Goal: Find specific page/section: Find specific page/section

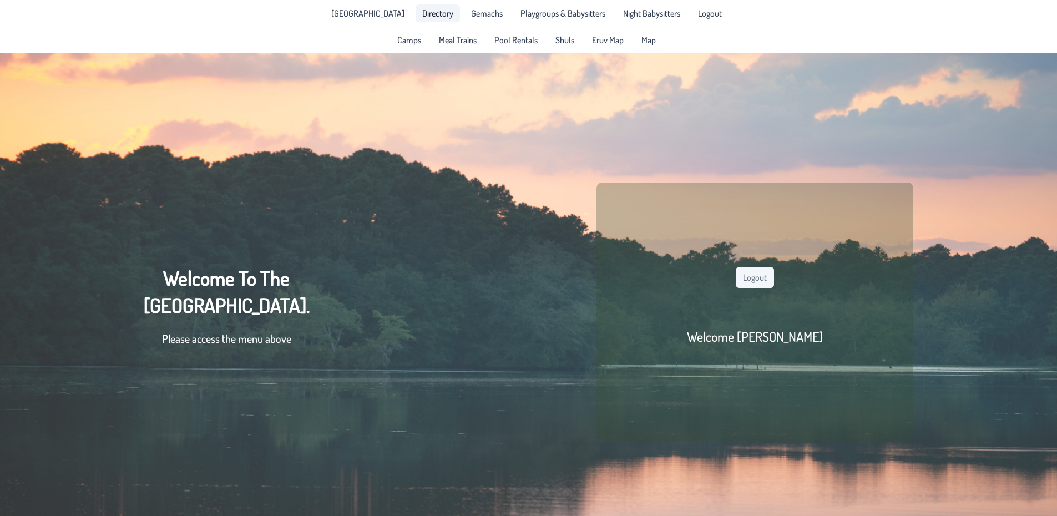
click at [424, 14] on span "Directory" at bounding box center [437, 13] width 31 height 9
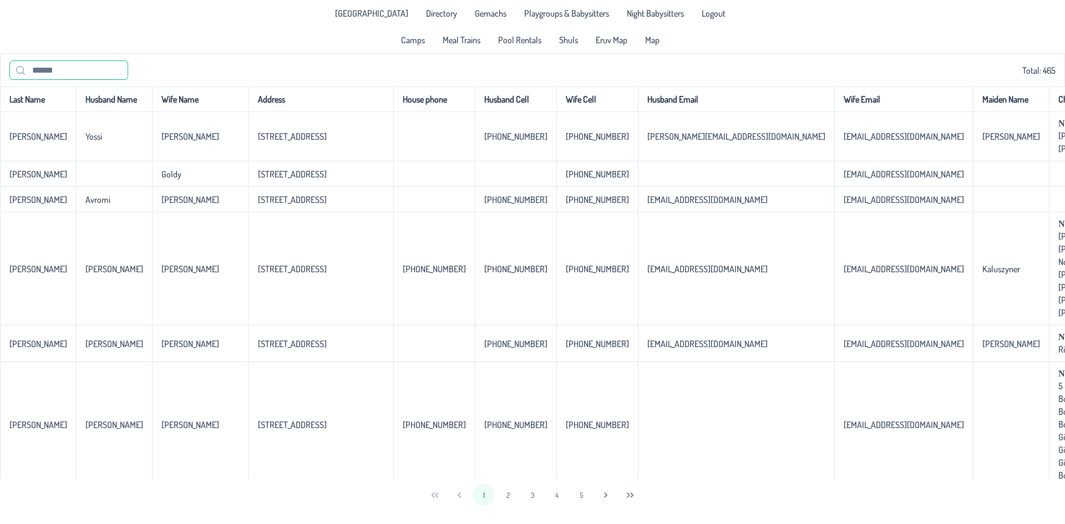
click at [64, 79] on input "text" at bounding box center [68, 69] width 119 height 19
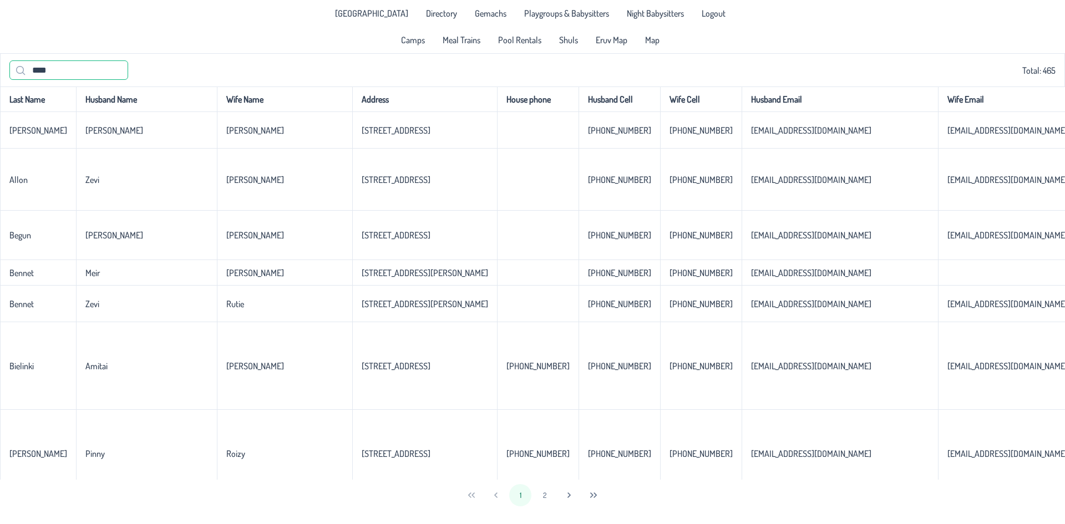
type input "*****"
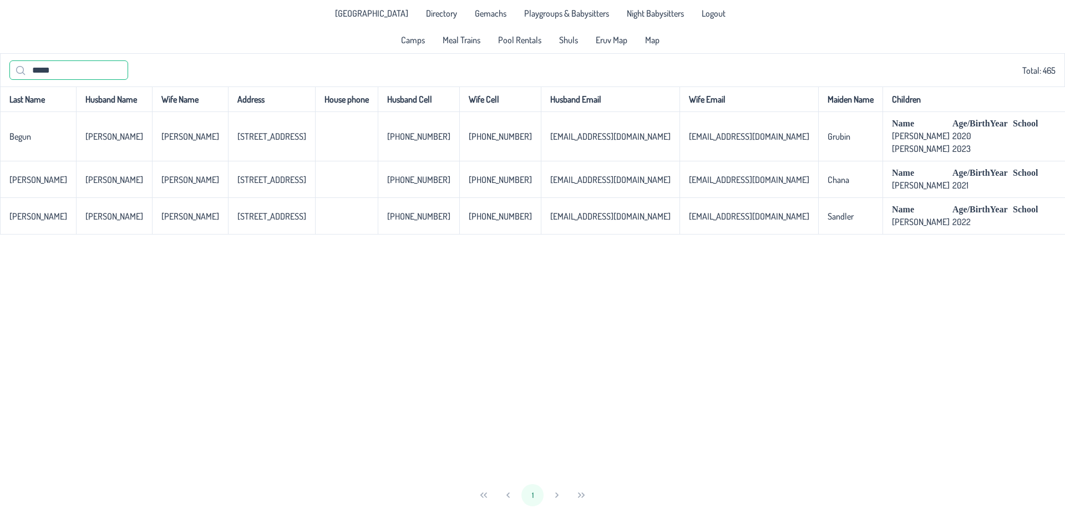
drag, startPoint x: 68, startPoint y: 63, endPoint x: 0, endPoint y: 63, distance: 67.7
click at [0, 63] on div "***** Total: 465" at bounding box center [532, 69] width 1065 height 33
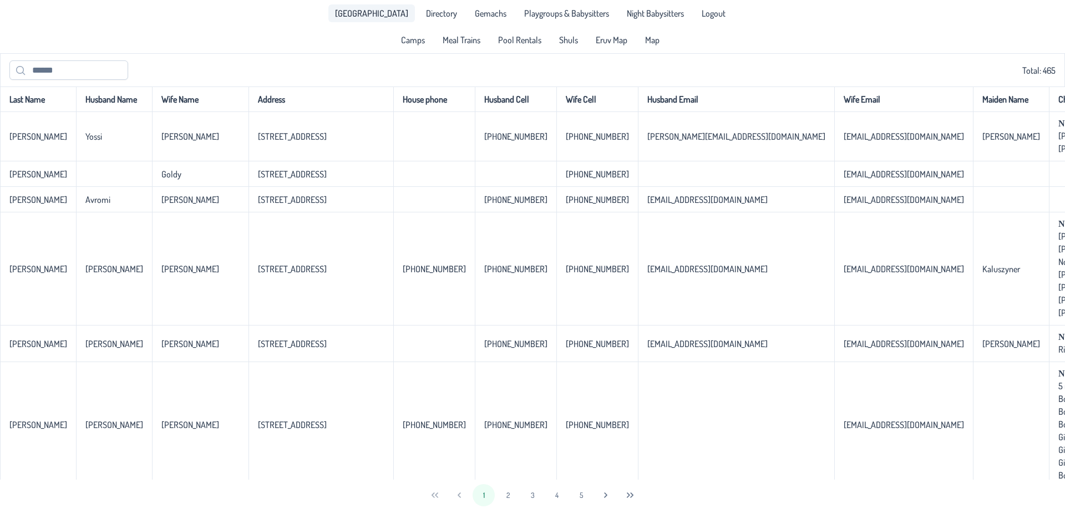
click at [367, 14] on span "[GEOGRAPHIC_DATA]" at bounding box center [371, 13] width 73 height 9
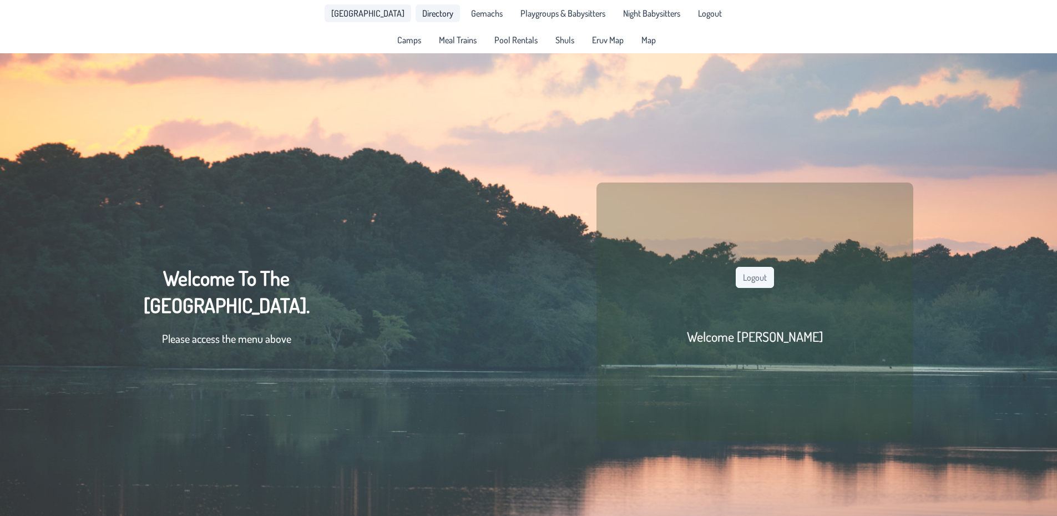
click at [425, 14] on span "Directory" at bounding box center [437, 13] width 31 height 9
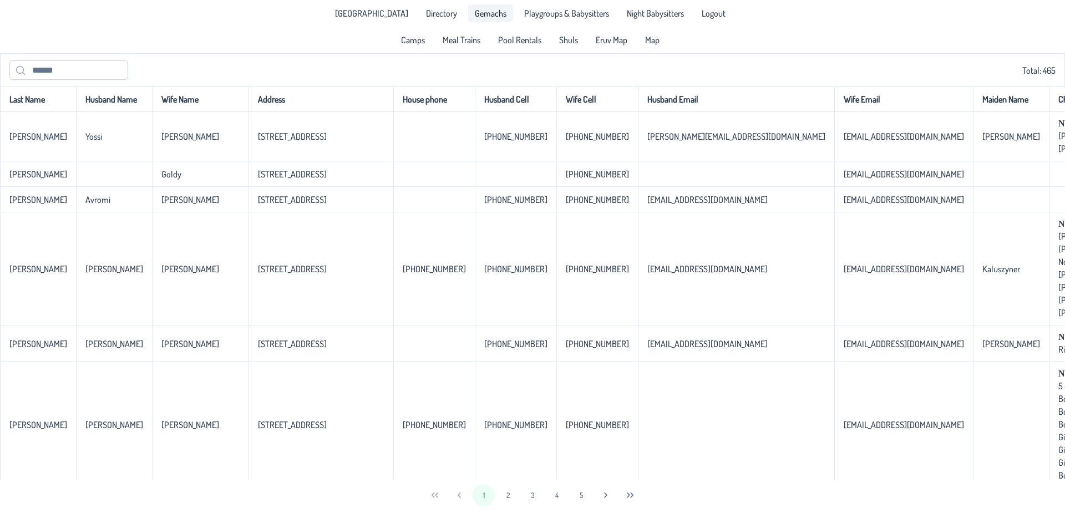
click at [475, 16] on span "Gemachs" at bounding box center [491, 13] width 32 height 9
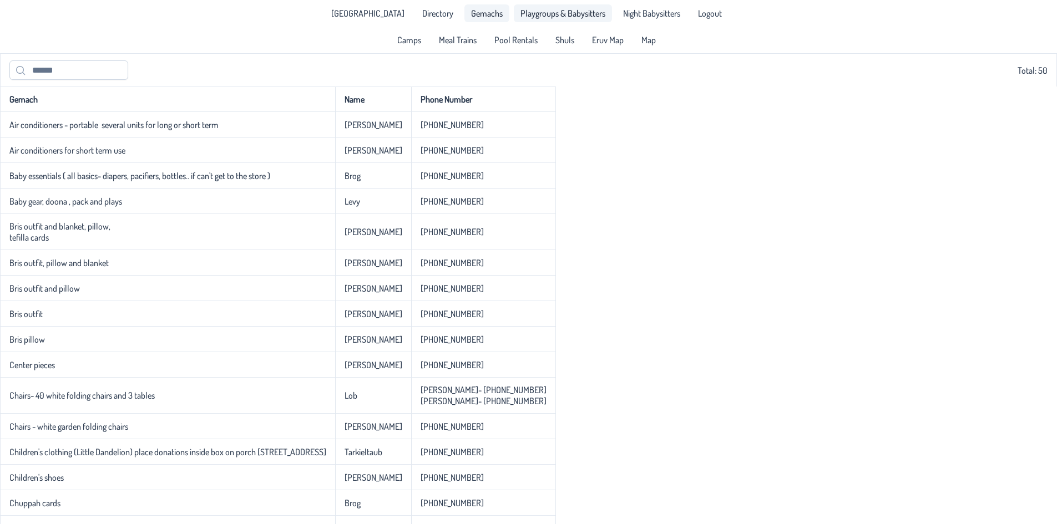
click at [540, 15] on span "Playgroups & Babysitters" at bounding box center [562, 13] width 85 height 9
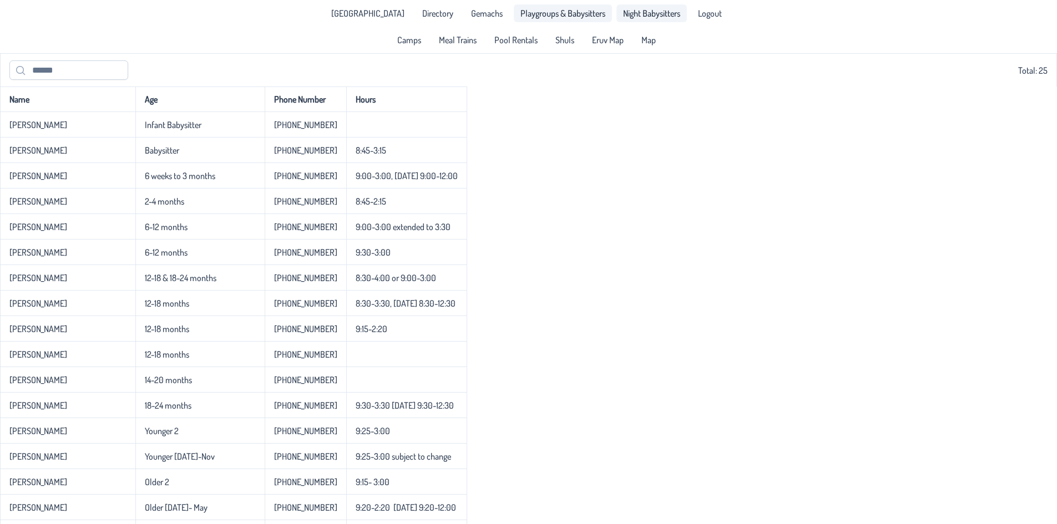
click at [632, 17] on span "Night Babysitters" at bounding box center [651, 13] width 57 height 9
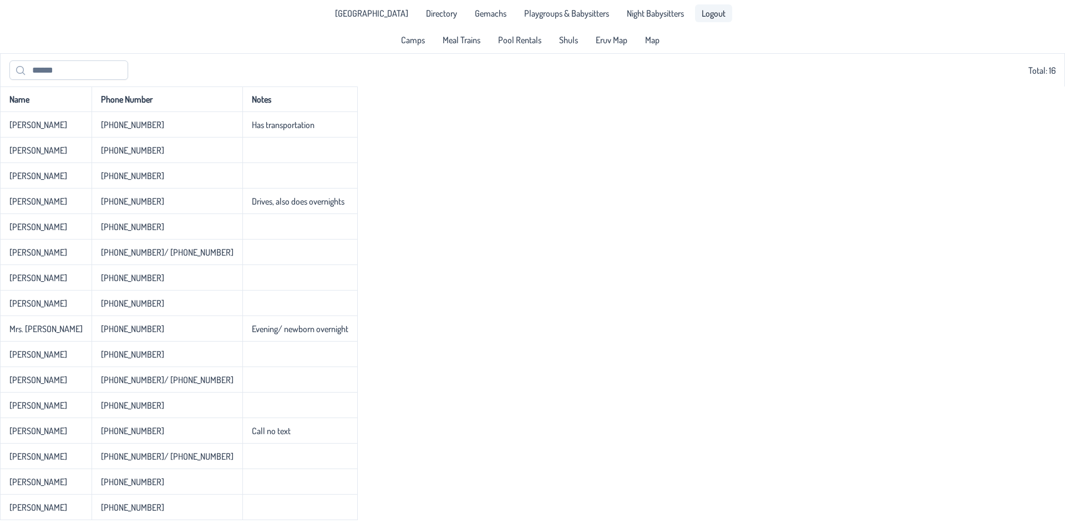
click at [710, 19] on link "Logout" at bounding box center [713, 13] width 37 height 18
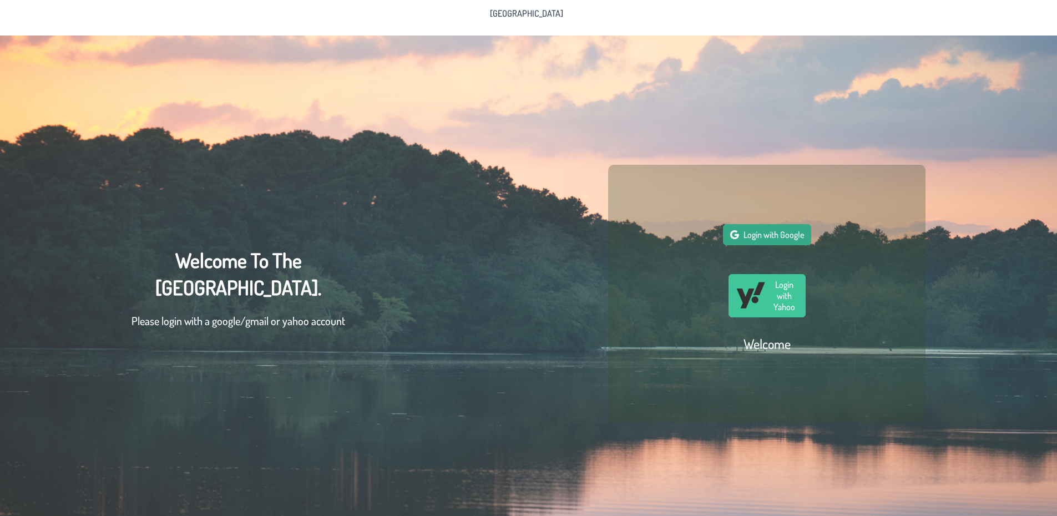
click at [781, 230] on button "Login with Google" at bounding box center [767, 234] width 88 height 21
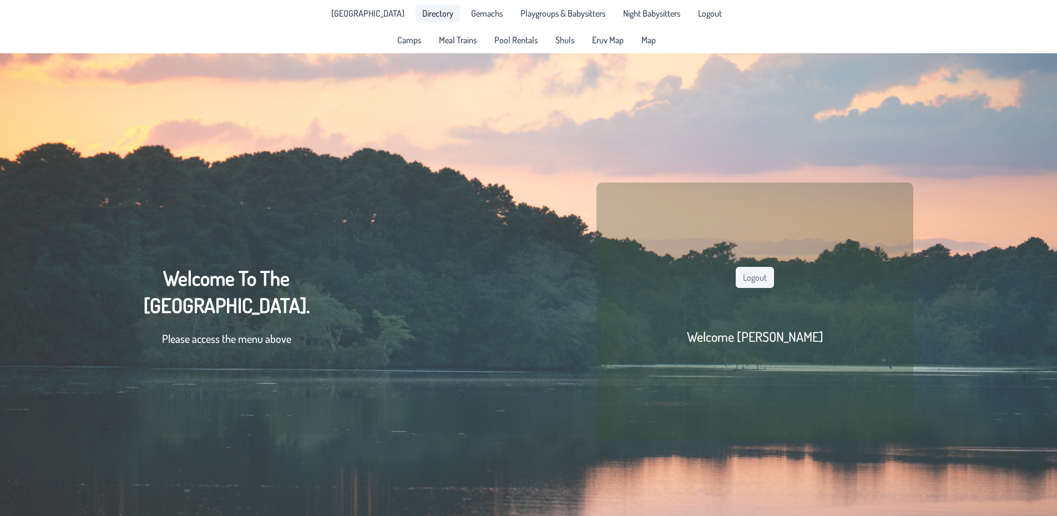
click at [429, 11] on span "Directory" at bounding box center [437, 13] width 31 height 9
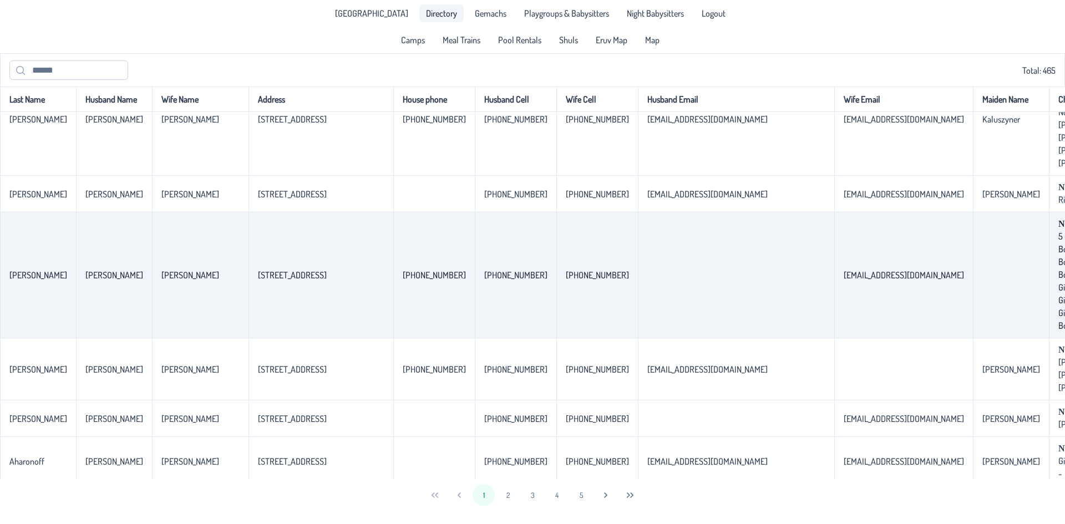
scroll to position [166, 0]
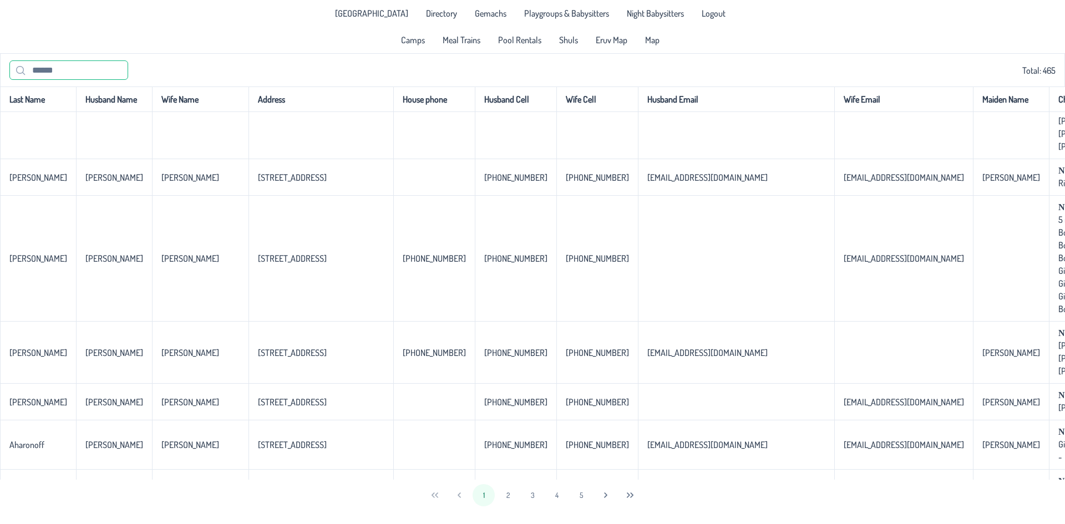
click at [36, 65] on input "text" at bounding box center [68, 69] width 119 height 19
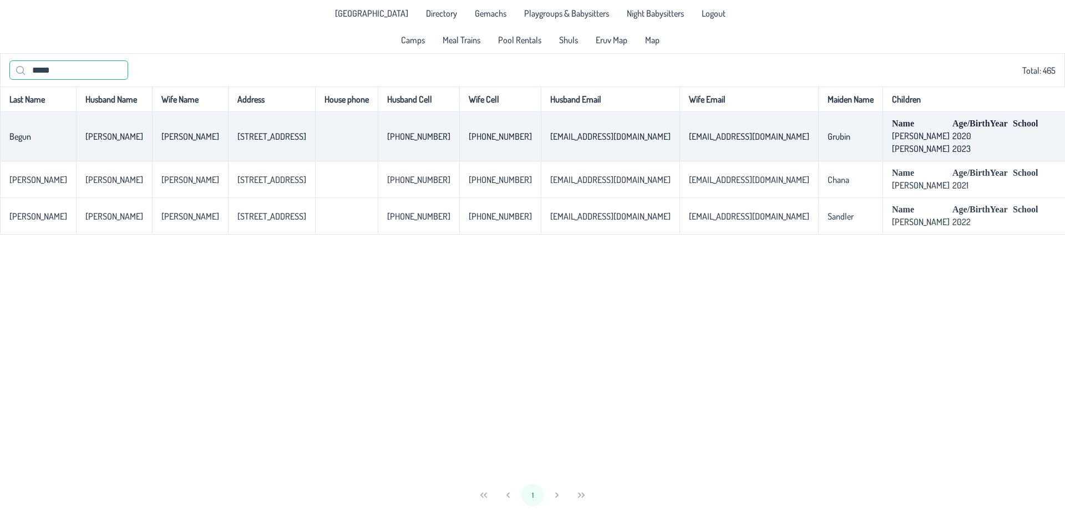
type input "*****"
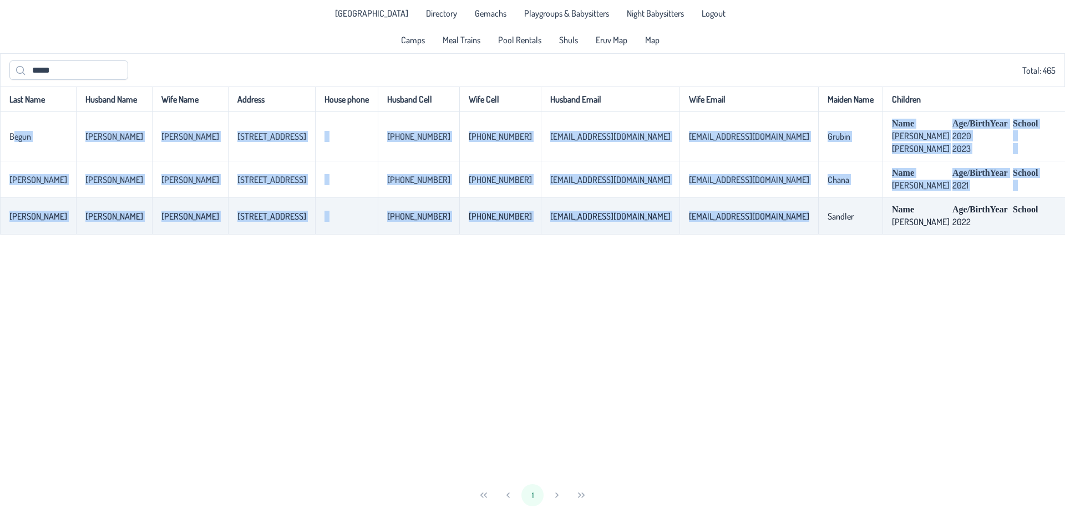
drag, startPoint x: 12, startPoint y: 140, endPoint x: 749, endPoint y: 215, distance: 740.6
click at [732, 224] on tbody "Begun [PERSON_NAME] [STREET_ADDRESS] [PHONE_NUMBER] [PHONE_NUMBER] [EMAIL_ADDRE…" at bounding box center [659, 173] width 1318 height 123
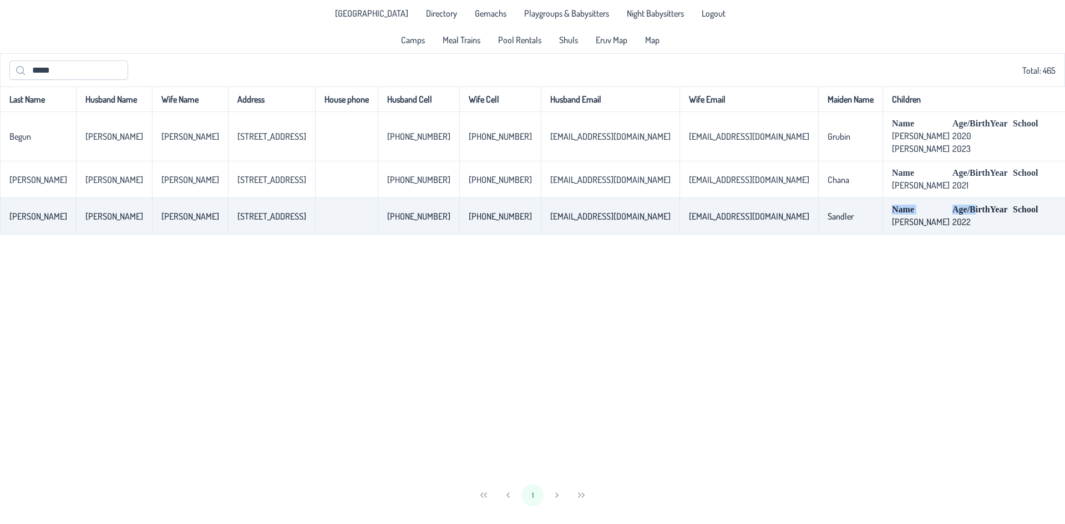
drag, startPoint x: 919, startPoint y: 203, endPoint x: 939, endPoint y: 202, distance: 20.0
click at [939, 202] on tr "[PERSON_NAME] [PERSON_NAME] [STREET_ADDRESS] [PHONE_NUMBER] [PHONE_NUMBER] [EMA…" at bounding box center [659, 216] width 1318 height 37
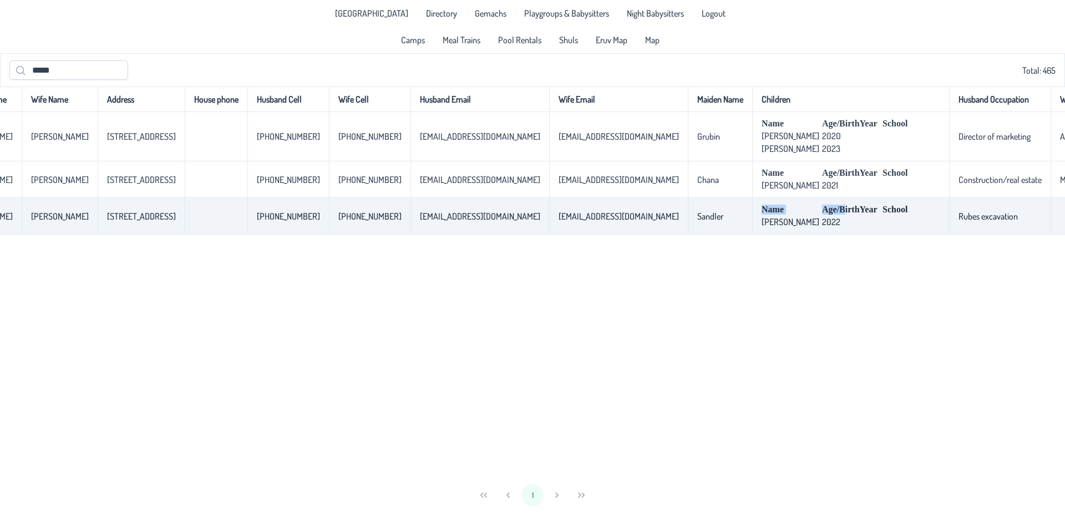
scroll to position [0, 164]
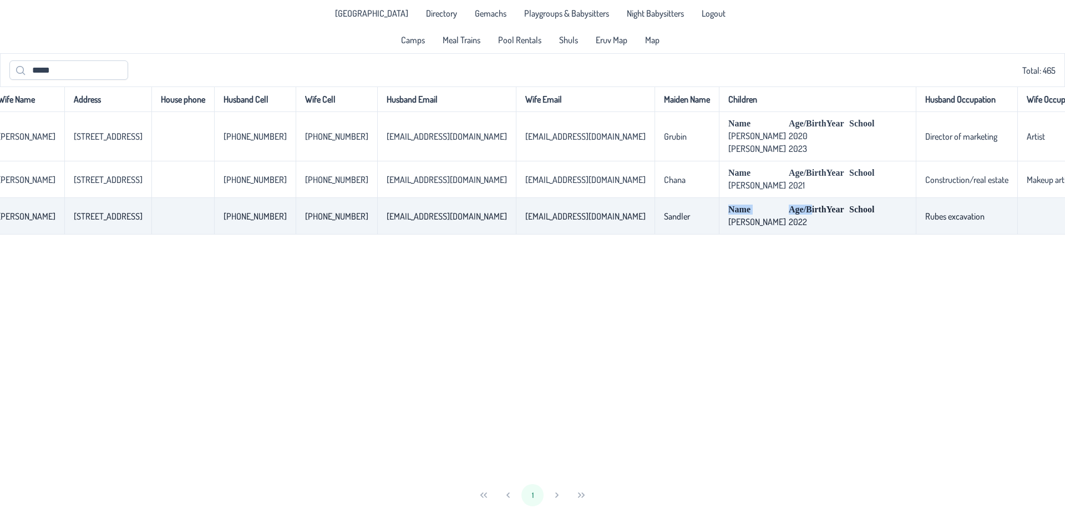
drag, startPoint x: 1014, startPoint y: 203, endPoint x: 1065, endPoint y: 223, distance: 54.5
click at [1056, 223] on tr "[PERSON_NAME] [PERSON_NAME] [STREET_ADDRESS] [PHONE_NUMBER] [PHONE_NUMBER] [EMA…" at bounding box center [495, 216] width 1318 height 37
drag, startPoint x: 1052, startPoint y: 221, endPoint x: 1048, endPoint y: 231, distance: 11.2
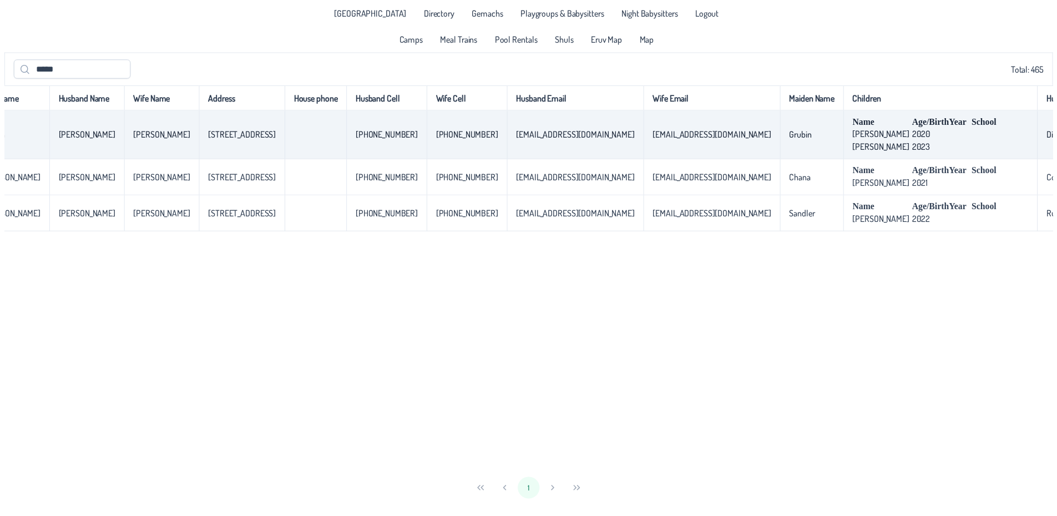
scroll to position [0, 0]
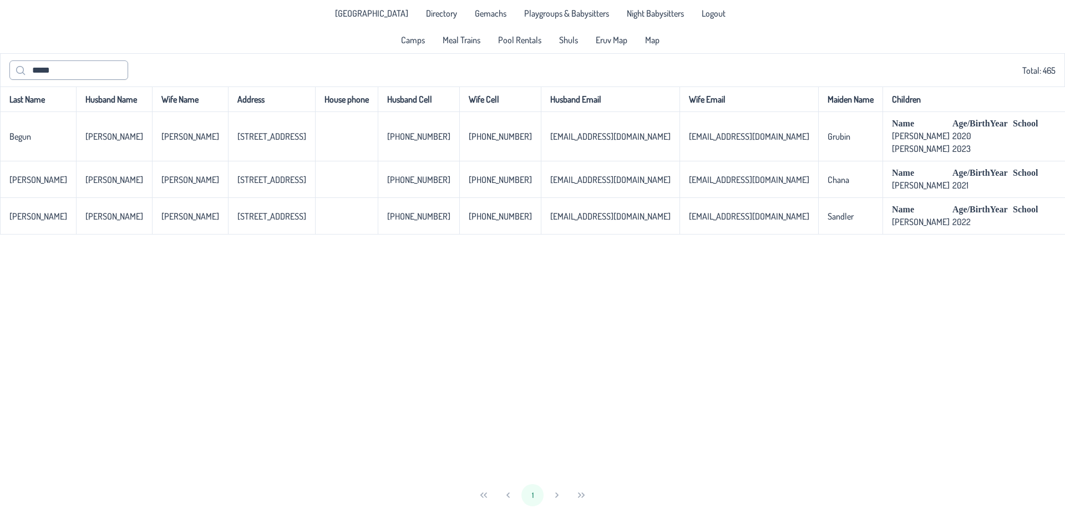
drag, startPoint x: 1052, startPoint y: 222, endPoint x: 43, endPoint y: 73, distance: 1020.2
click at [44, 75] on div "***** Total: 465 Last Name Husband Name Wife Name Address House phone Husband C…" at bounding box center [532, 282] width 1065 height 458
click at [42, 70] on input "*****" at bounding box center [68, 69] width 119 height 19
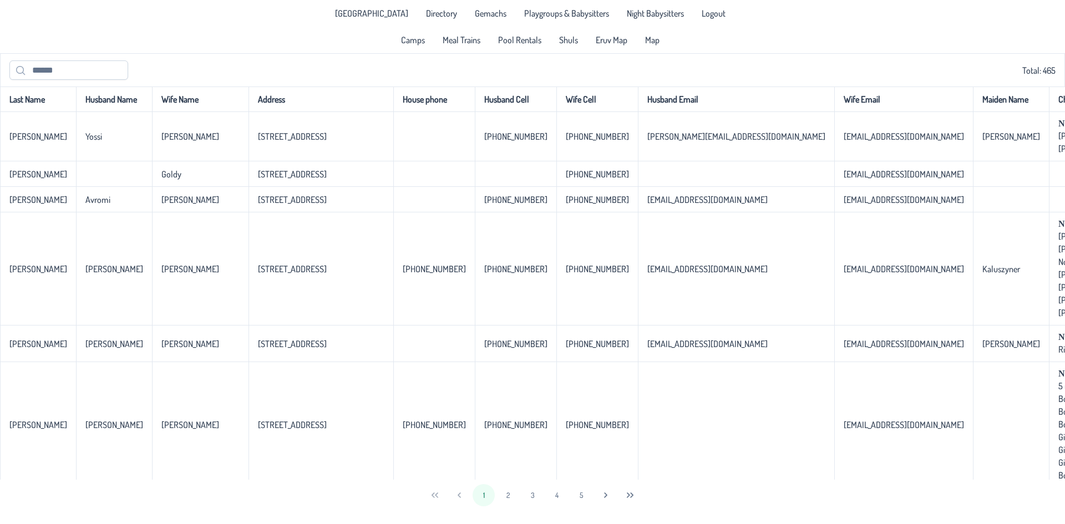
drag, startPoint x: 328, startPoint y: 13, endPoint x: 779, endPoint y: 49, distance: 452.0
click at [796, 51] on div "[GEOGRAPHIC_DATA] Directory Gemachs Playgroups & Babysitters Night Babysitters …" at bounding box center [532, 26] width 1065 height 53
click at [364, 15] on span "[GEOGRAPHIC_DATA]" at bounding box center [371, 13] width 73 height 9
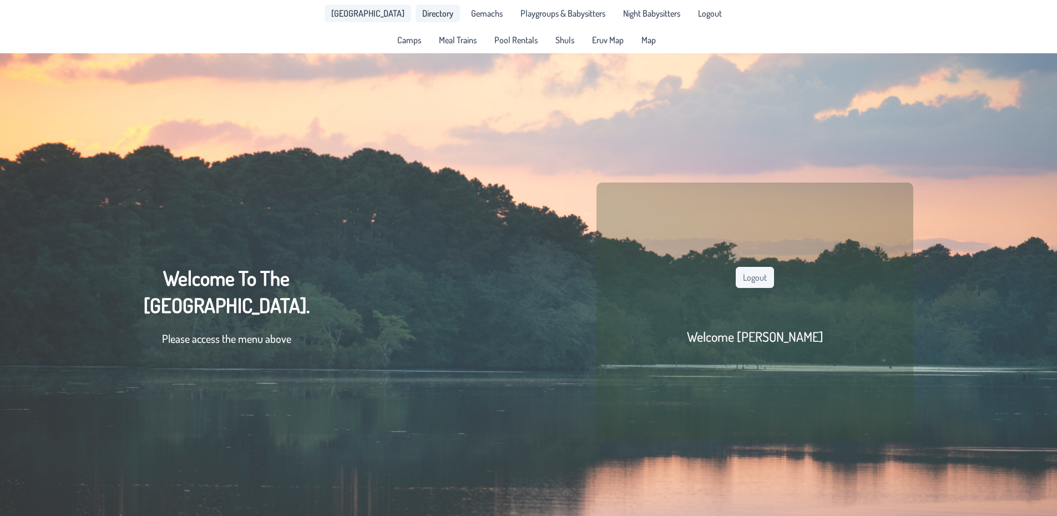
click at [429, 18] on span "Directory" at bounding box center [437, 13] width 31 height 9
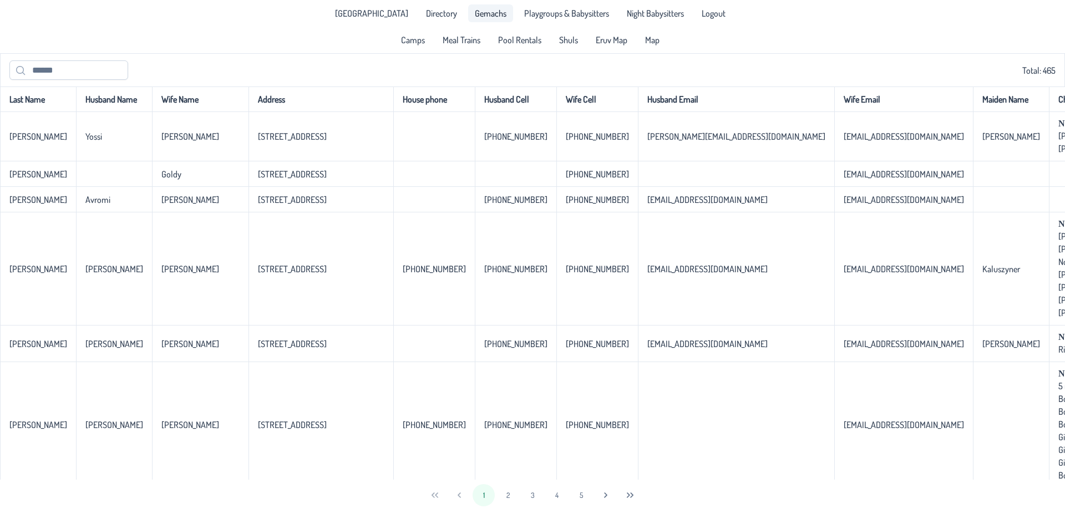
click at [479, 21] on link "Gemachs" at bounding box center [490, 13] width 45 height 18
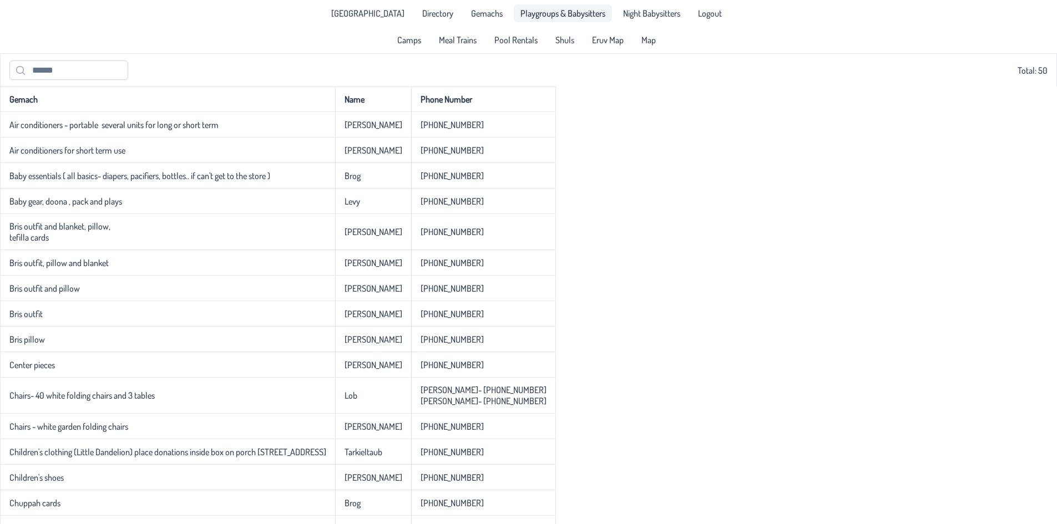
click at [559, 19] on link "Playgroups & Babysitters" at bounding box center [563, 13] width 98 height 18
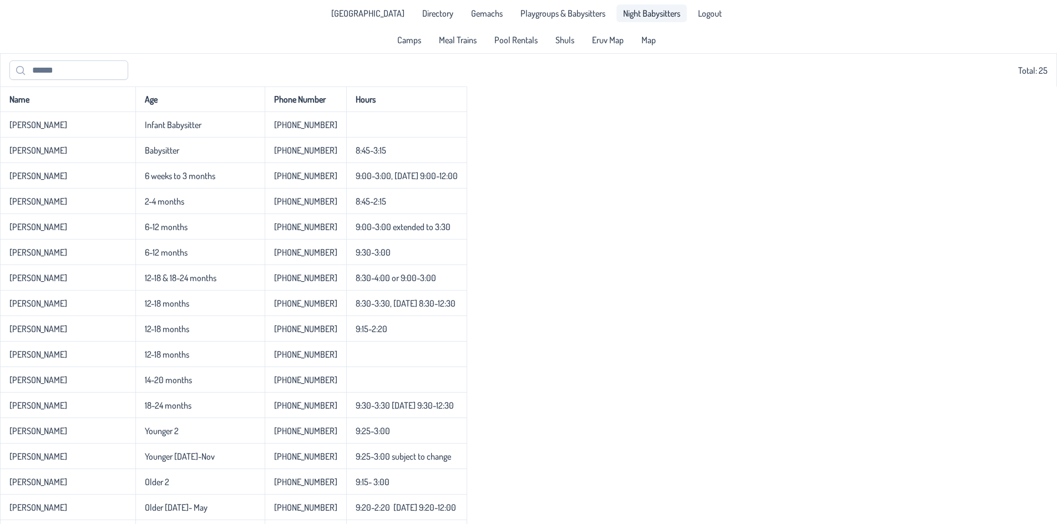
click at [635, 20] on link "Night Babysitters" at bounding box center [651, 13] width 70 height 18
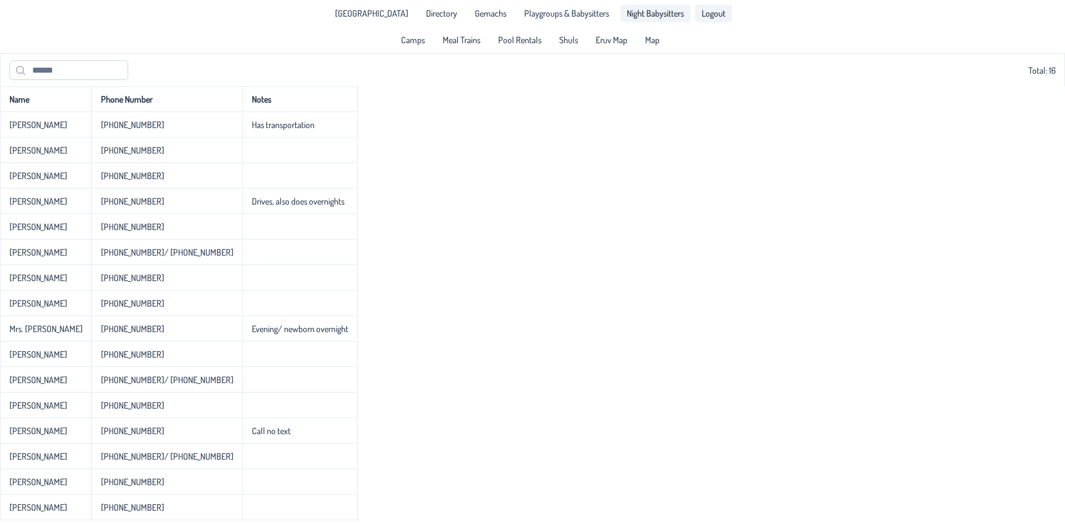
click at [716, 17] on link "Logout" at bounding box center [713, 13] width 37 height 18
